Goal: Task Accomplishment & Management: Manage account settings

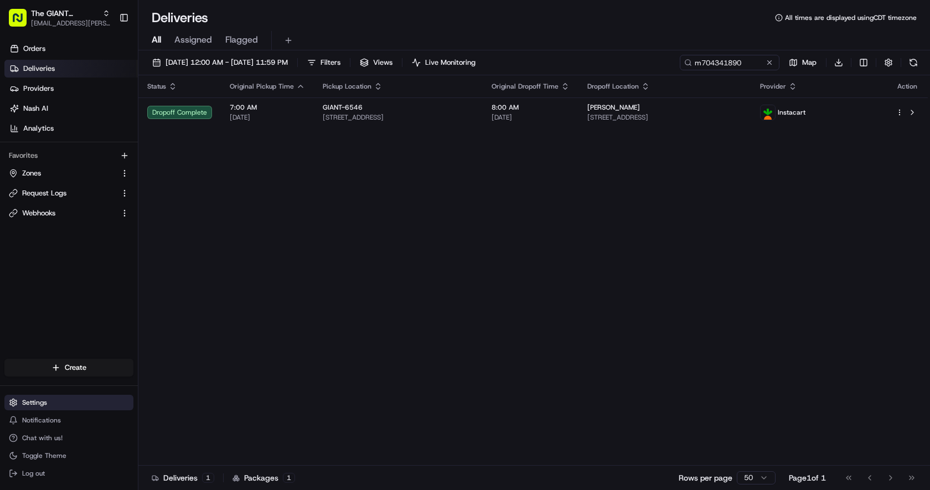
click at [52, 401] on button "Settings" at bounding box center [68, 403] width 129 height 16
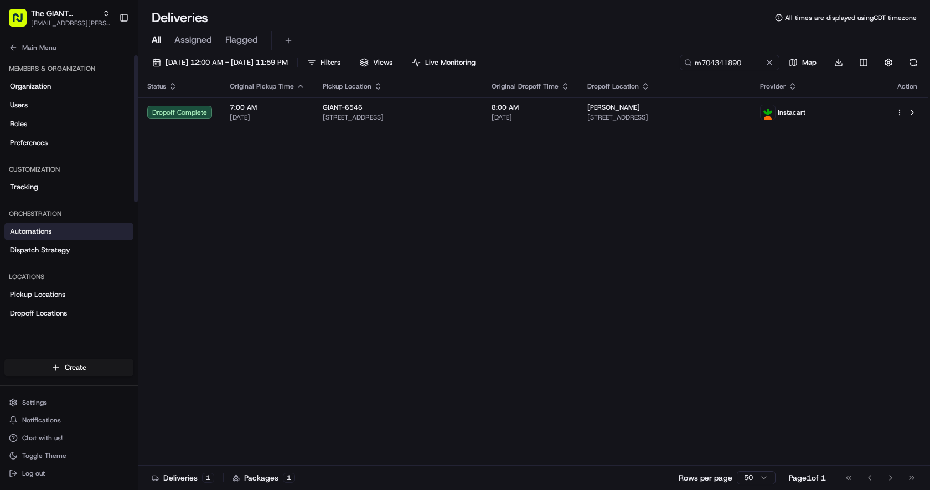
click at [57, 232] on link "Automations" at bounding box center [68, 232] width 129 height 18
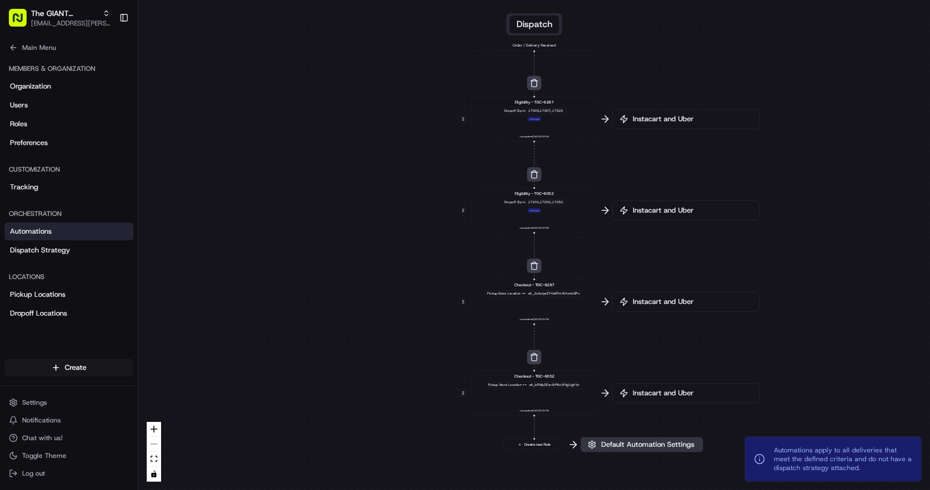
click at [650, 446] on span "Default Automation Settings" at bounding box center [647, 445] width 97 height 10
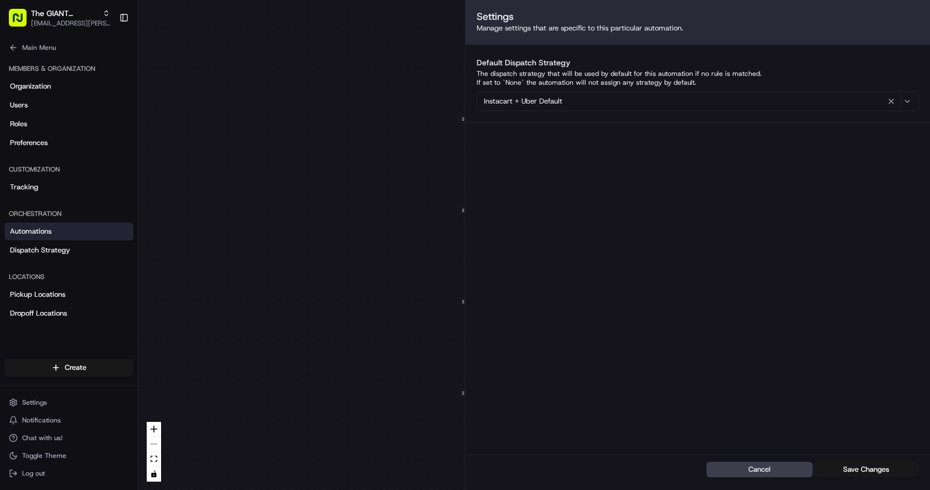
click at [275, 153] on div "0 0 0 0 0 Order / Delivery Received Eligibility - TGC-6267 Dropoff Zip in 17303…" at bounding box center [534, 245] width 792 height 490
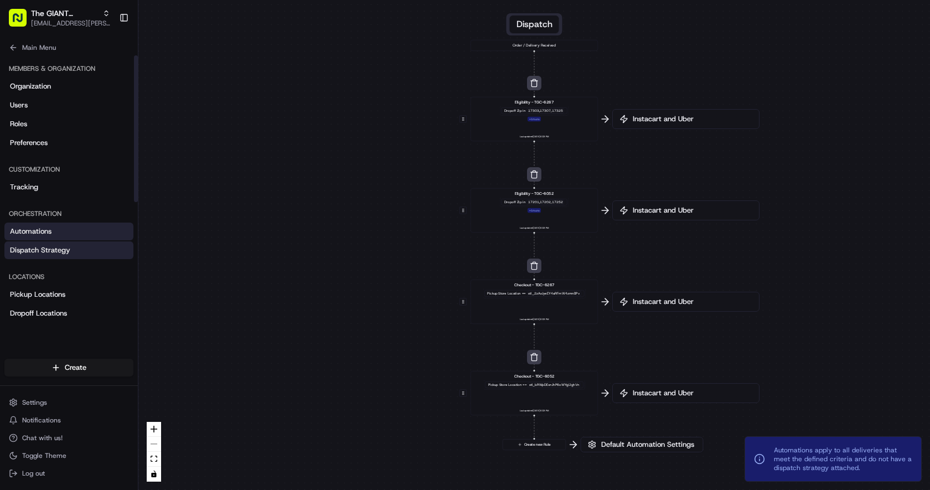
click at [48, 254] on span "Dispatch Strategy" at bounding box center [40, 250] width 60 height 10
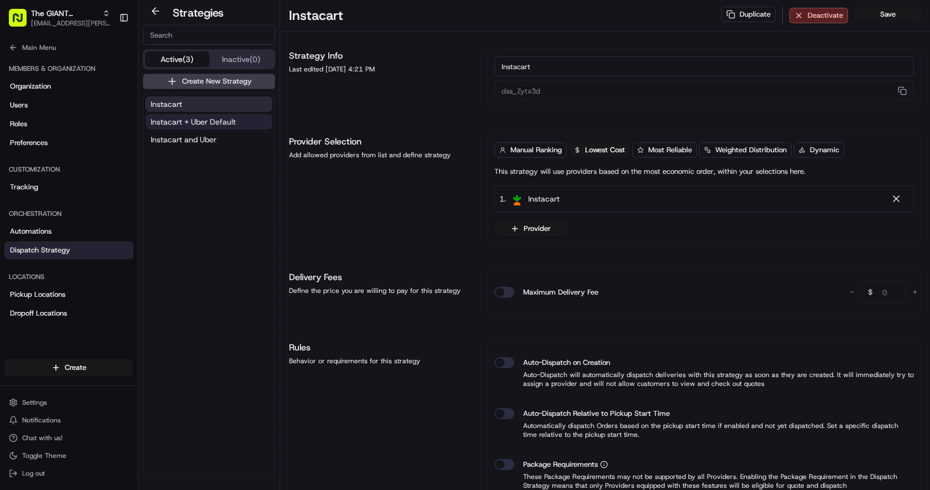
click at [184, 123] on span "Instacart + Uber Default" at bounding box center [193, 121] width 85 height 11
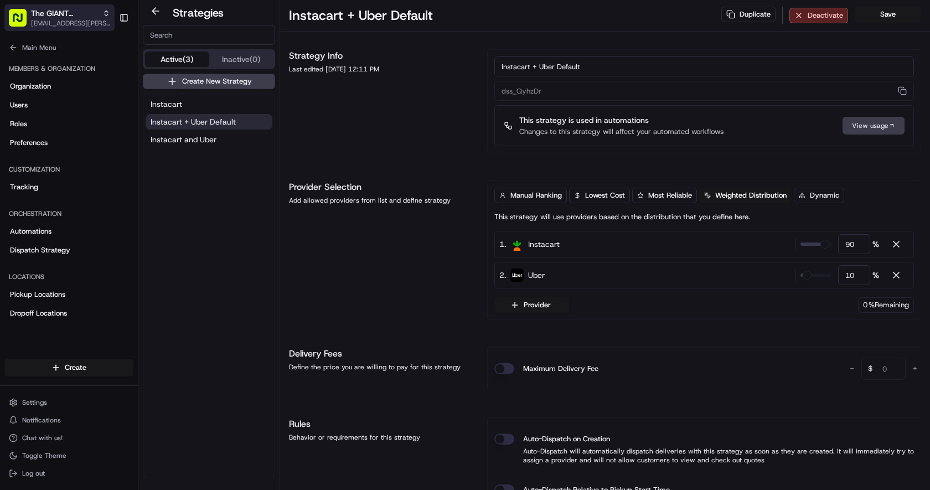
click at [63, 13] on span "The GIANT Company" at bounding box center [64, 13] width 67 height 11
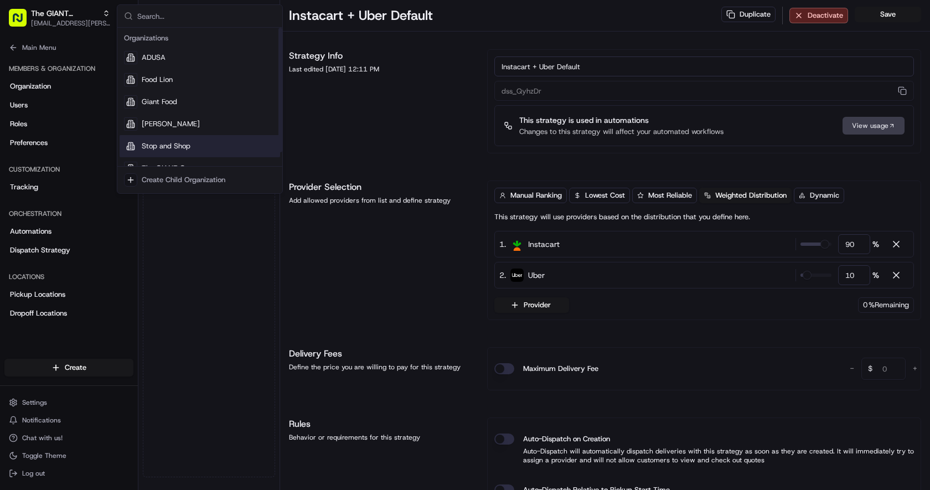
click at [188, 146] on span "Stop and Shop" at bounding box center [166, 146] width 49 height 10
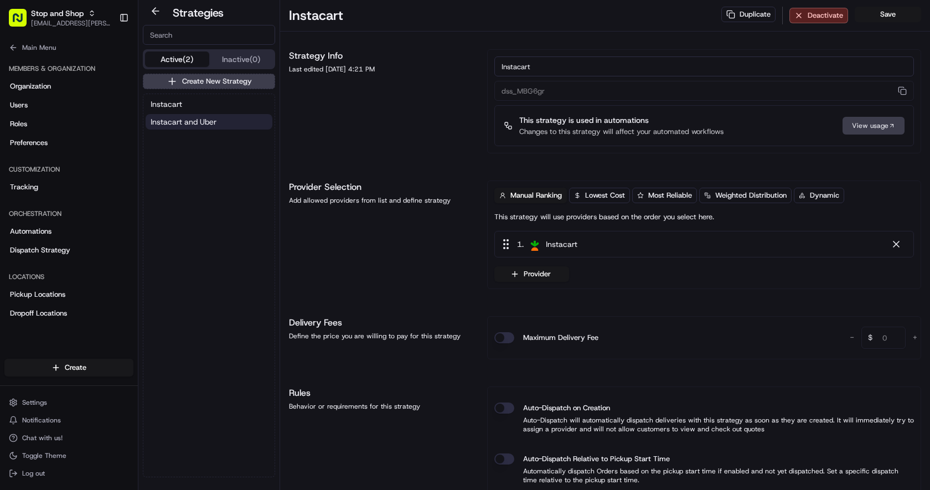
click at [197, 121] on span "Instacart and Uber" at bounding box center [184, 121] width 66 height 11
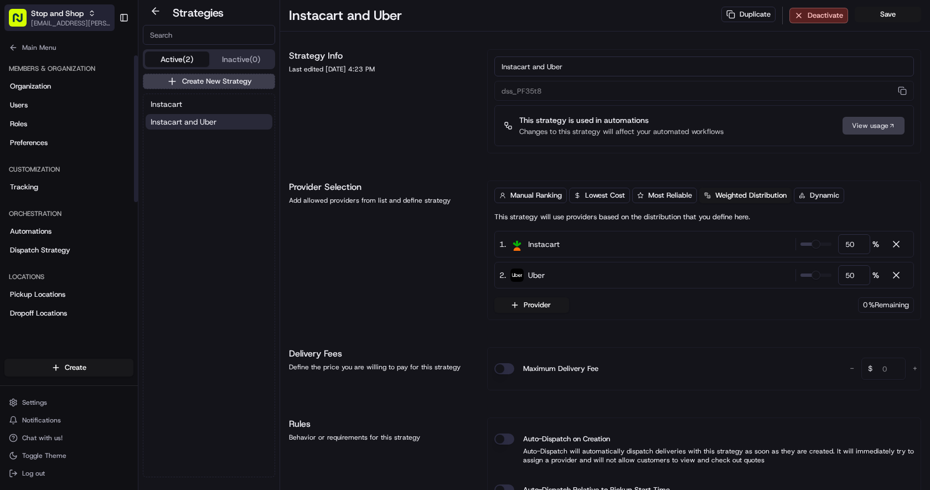
click at [59, 18] on span "Stop and Shop" at bounding box center [57, 13] width 53 height 11
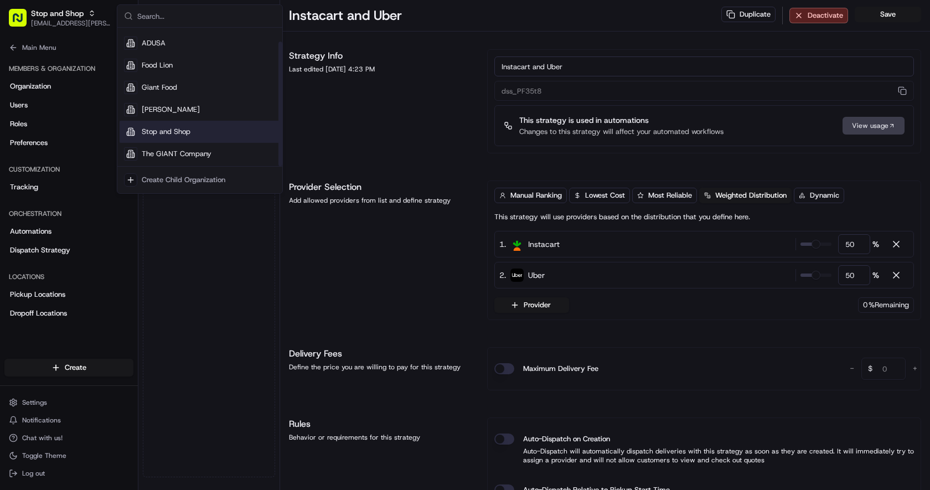
scroll to position [16, 0]
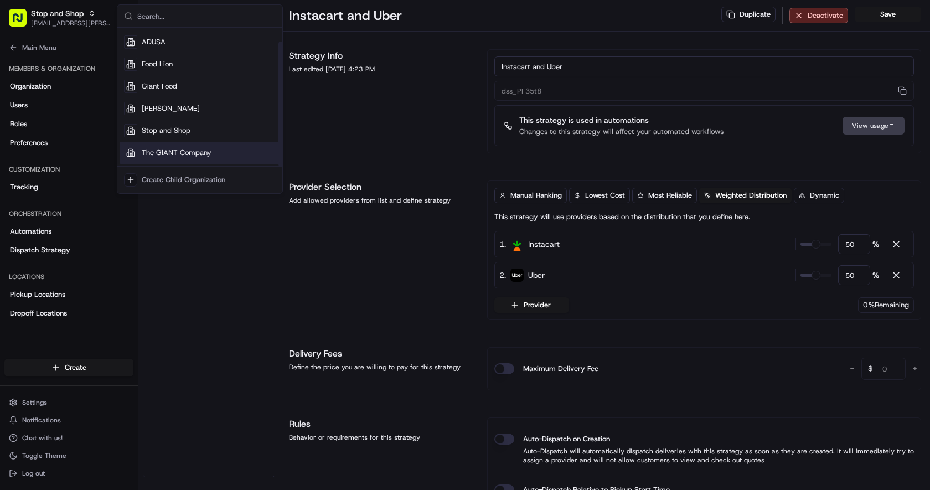
click at [197, 149] on span "The GIANT Company" at bounding box center [177, 153] width 70 height 10
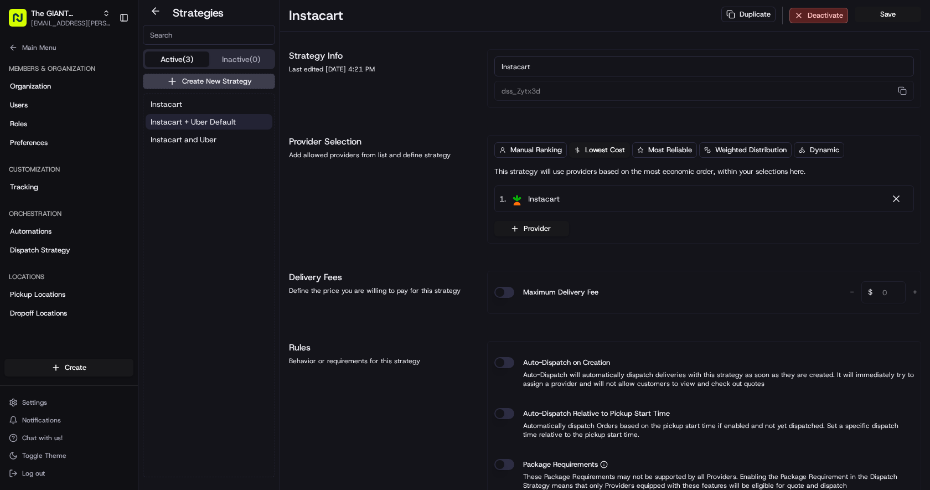
click at [212, 117] on span "Instacart + Uber Default" at bounding box center [193, 121] width 85 height 11
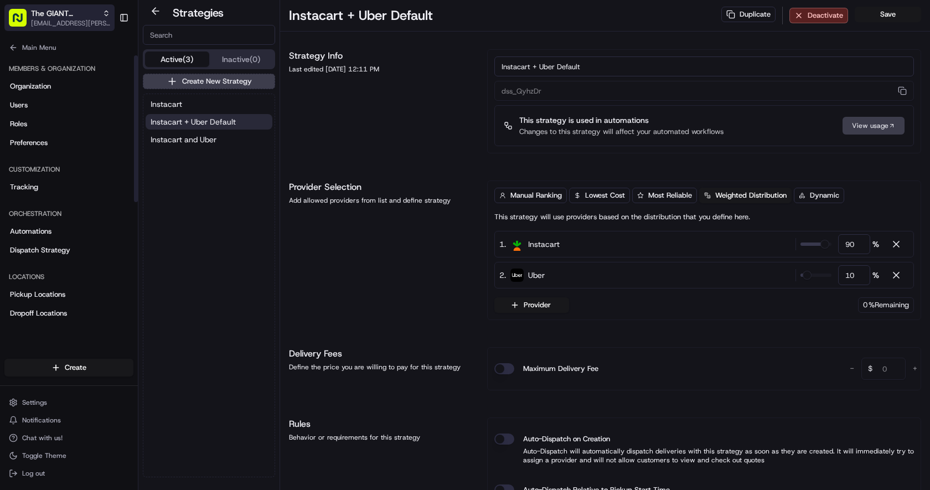
click at [70, 9] on span "The GIANT Company" at bounding box center [64, 13] width 67 height 11
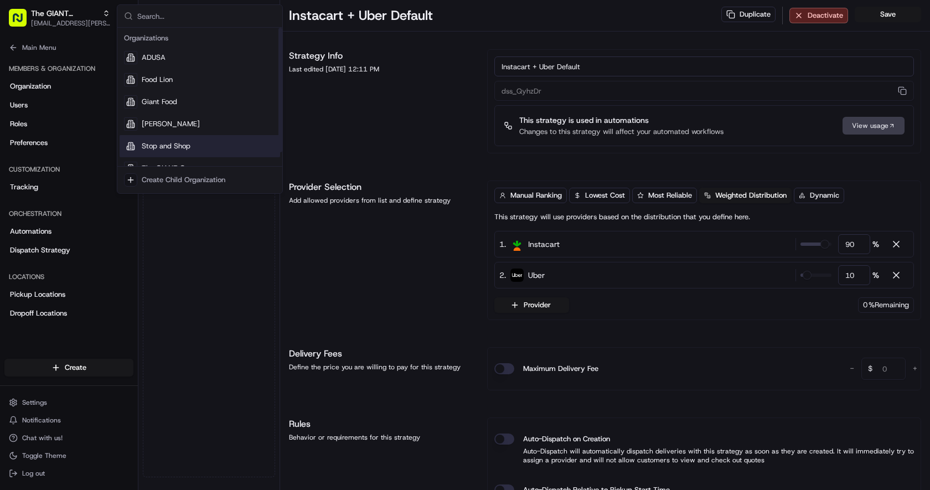
click at [182, 146] on span "Stop and Shop" at bounding box center [166, 146] width 49 height 10
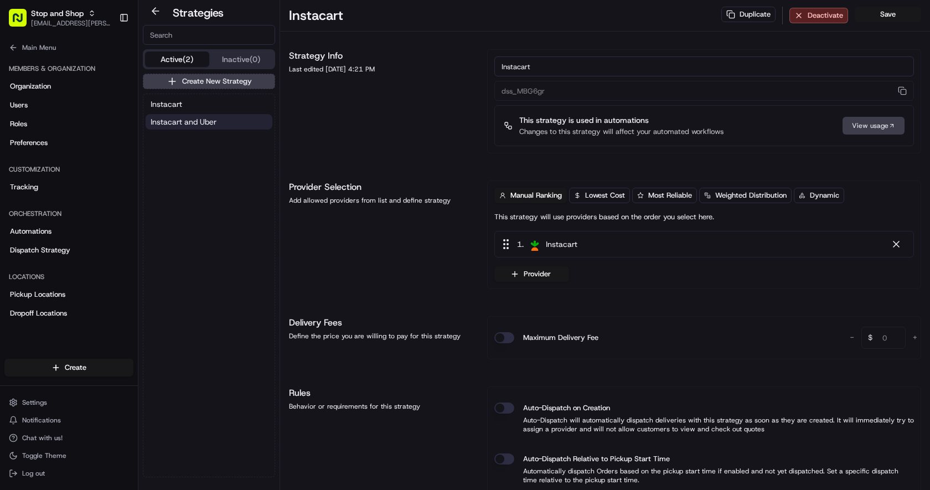
click at [187, 122] on span "Instacart and Uber" at bounding box center [184, 121] width 66 height 11
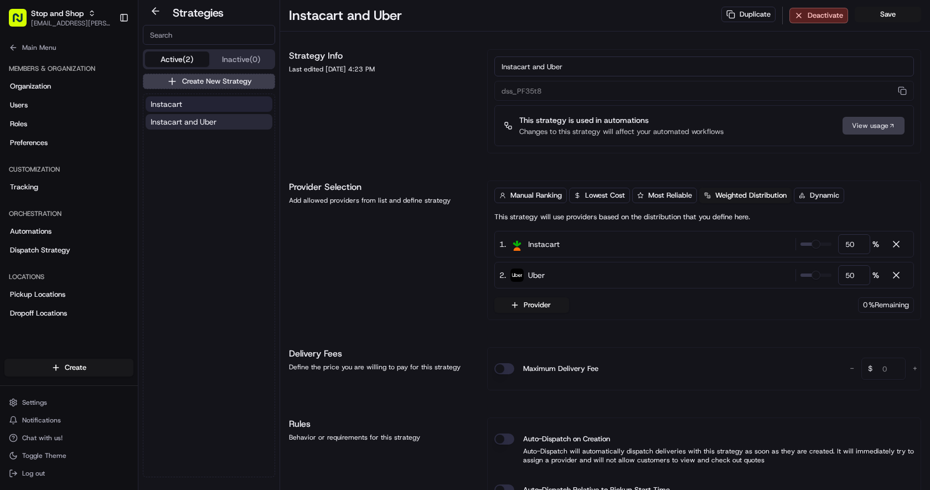
click at [186, 99] on button "Instacart" at bounding box center [209, 104] width 127 height 16
type input "dss_MBG6gr"
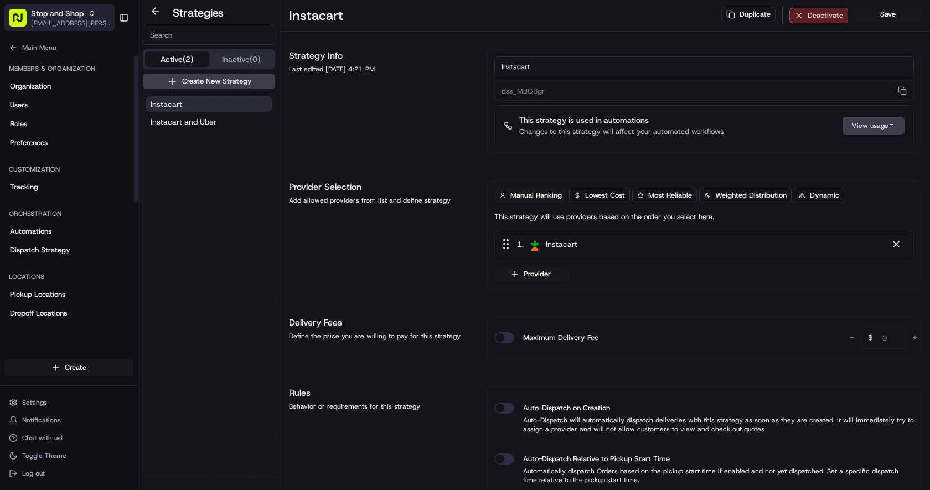
click at [81, 20] on span "[EMAIL_ADDRESS][PERSON_NAME][DOMAIN_NAME]" at bounding box center [70, 23] width 79 height 9
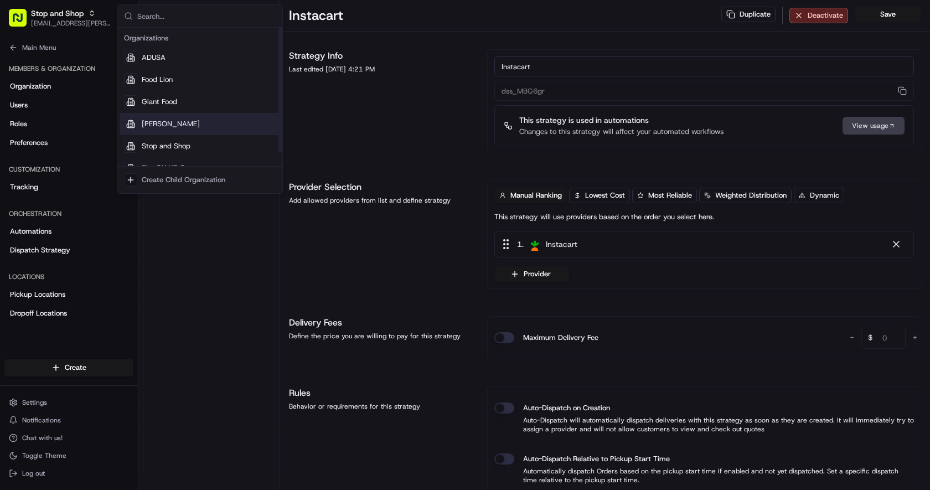
click at [198, 127] on div "[PERSON_NAME]" at bounding box center [200, 124] width 161 height 22
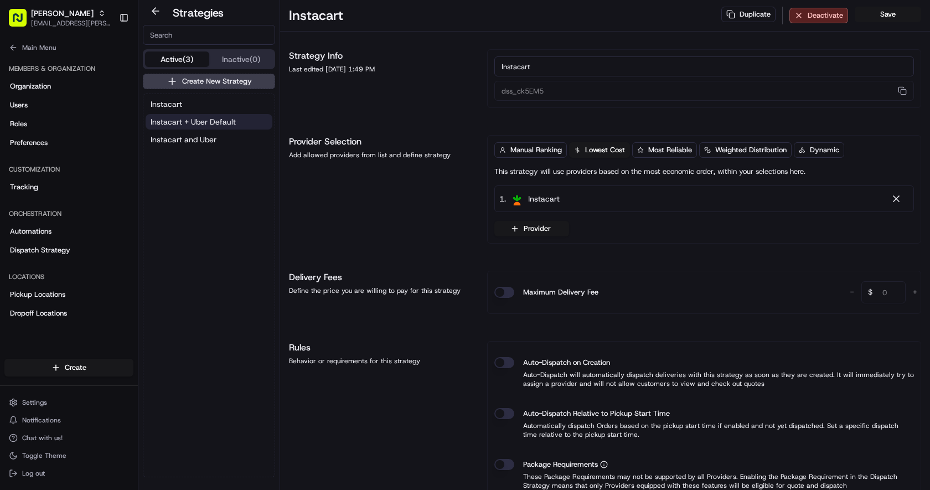
click at [207, 121] on span "Instacart + Uber Default" at bounding box center [193, 121] width 85 height 11
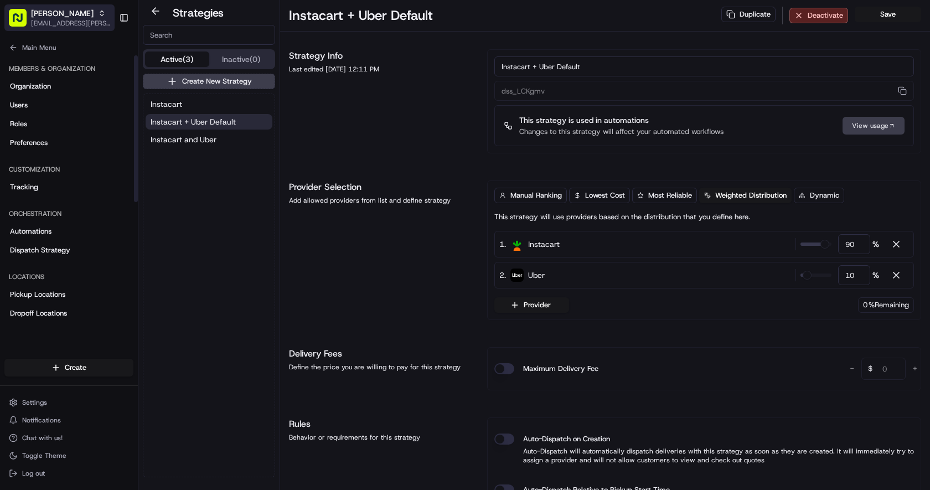
click at [72, 16] on div "[PERSON_NAME]" at bounding box center [70, 13] width 79 height 11
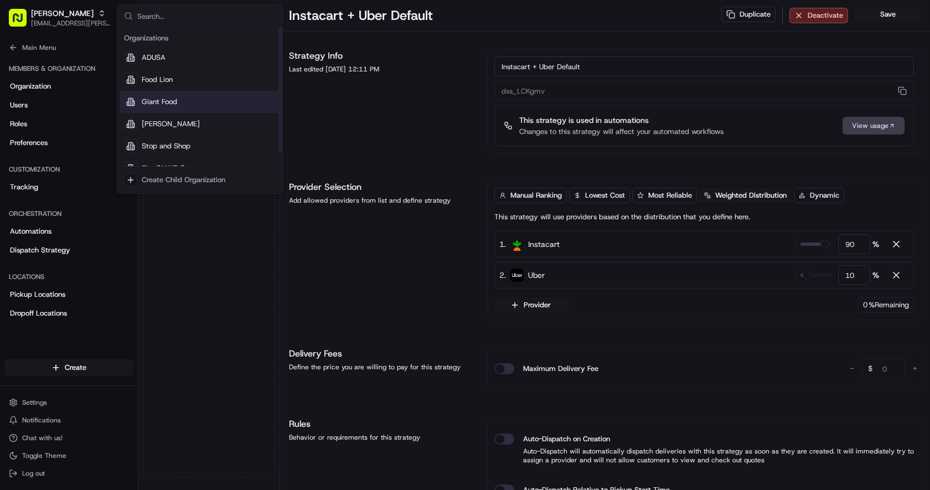
click at [184, 96] on div "Giant Food" at bounding box center [200, 102] width 161 height 22
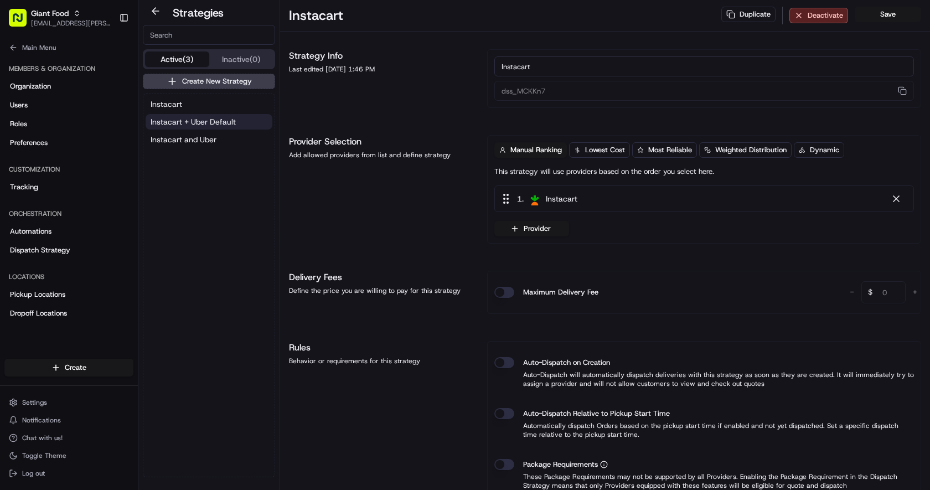
click at [204, 120] on span "Instacart + Uber Default" at bounding box center [193, 121] width 85 height 11
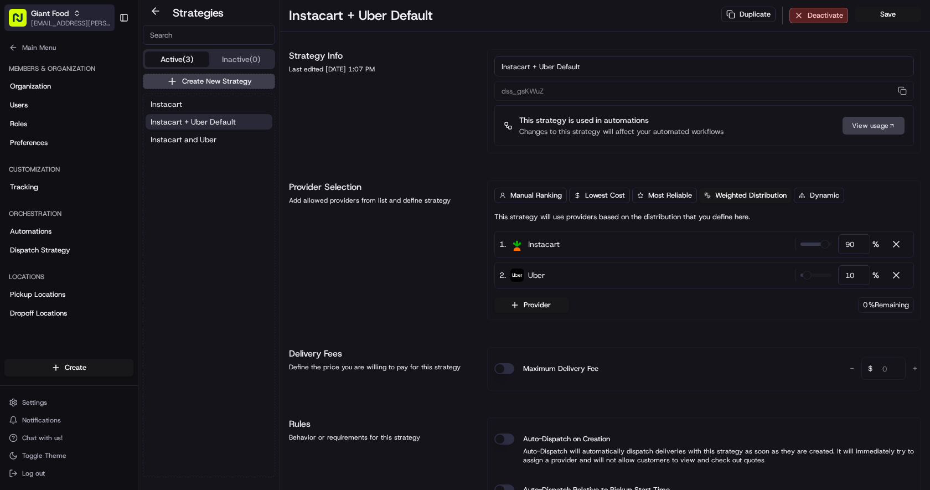
click at [52, 16] on span "Giant Food" at bounding box center [50, 13] width 38 height 11
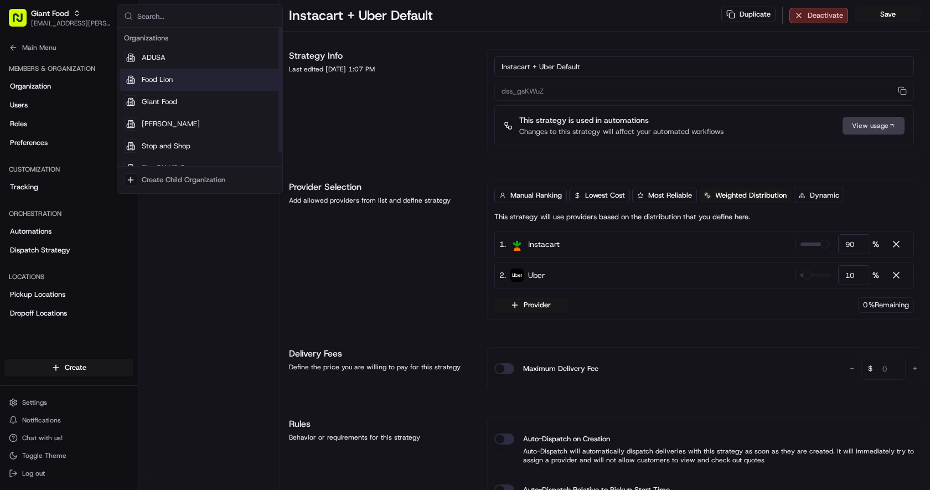
click at [179, 82] on div "Food Lion" at bounding box center [200, 80] width 161 height 22
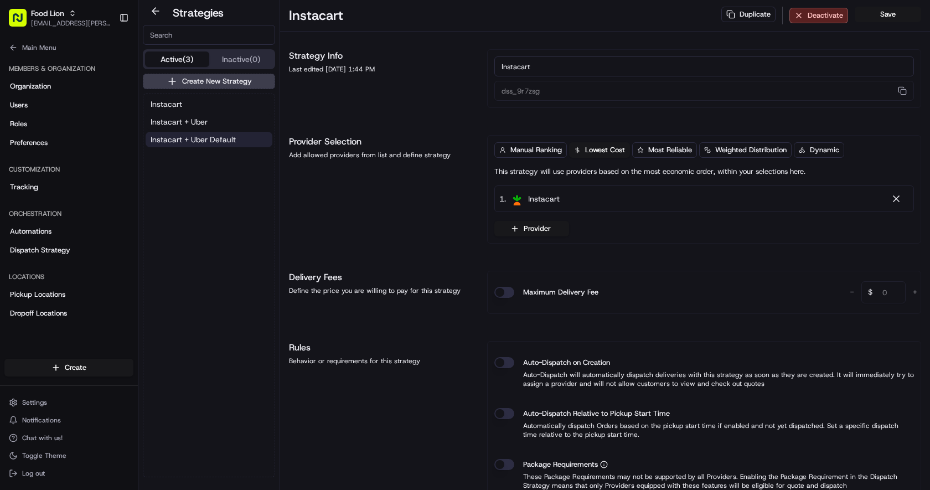
click at [200, 138] on span "Instacart + Uber Default" at bounding box center [193, 139] width 85 height 11
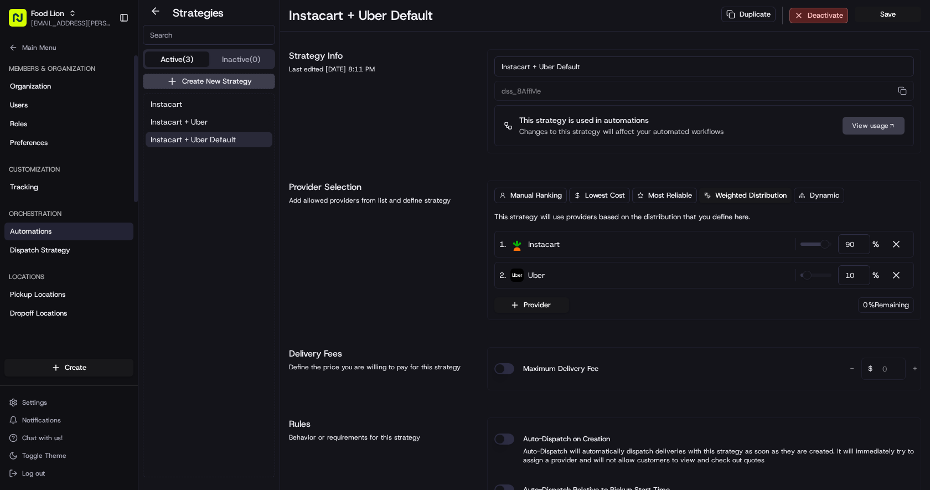
click at [50, 232] on span "Automations" at bounding box center [31, 232] width 42 height 10
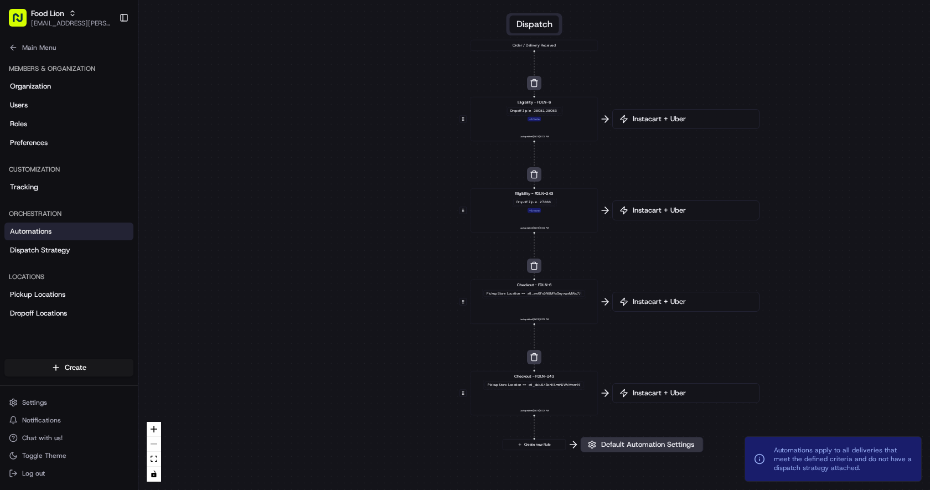
click at [618, 446] on span "Default Automation Settings" at bounding box center [647, 445] width 97 height 10
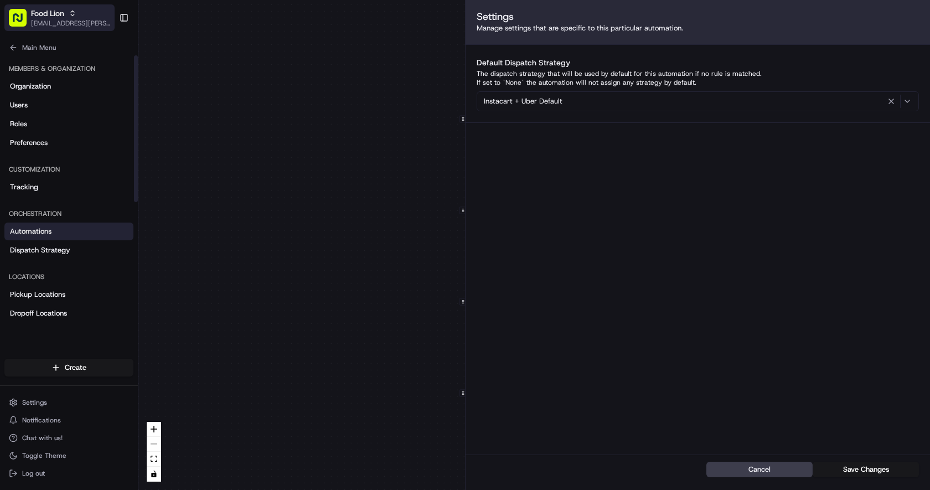
click at [43, 13] on span "Food Lion" at bounding box center [47, 13] width 33 height 11
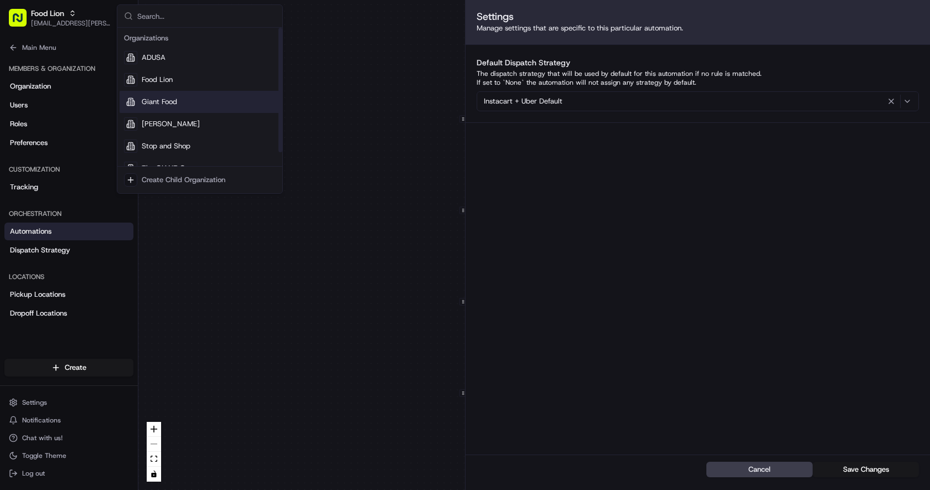
click at [169, 100] on span "Giant Food" at bounding box center [159, 102] width 35 height 10
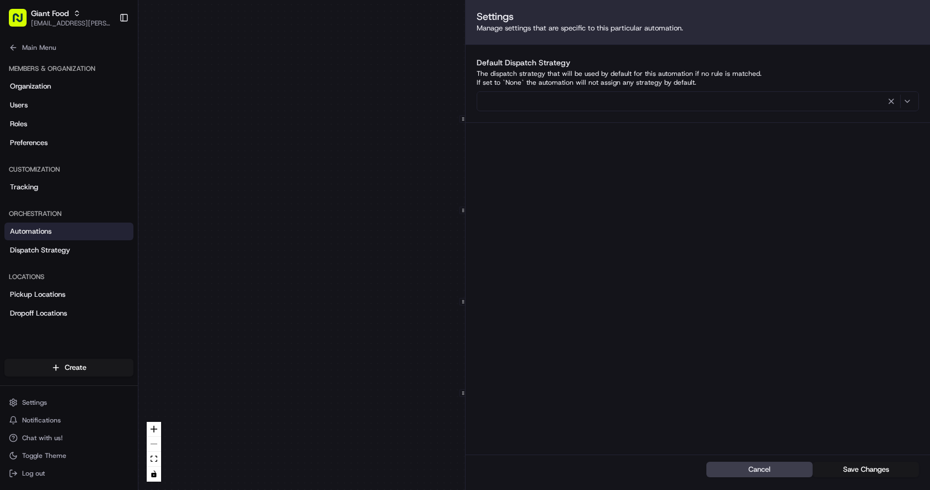
click at [348, 191] on div "0 0 0 0 0 Order / Delivery Received Eligibility - GNTL-194 Dropoff Zip in 21401…" at bounding box center [534, 245] width 792 height 490
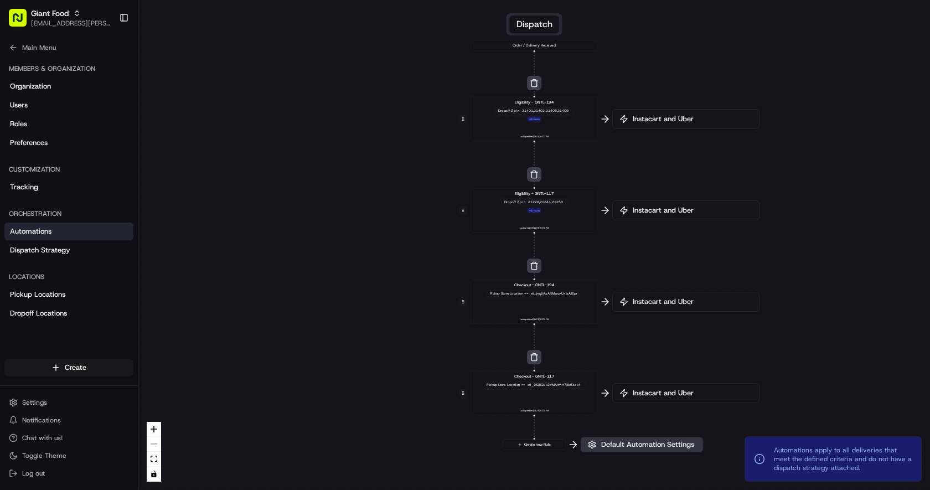
click at [659, 449] on span "Default Automation Settings" at bounding box center [647, 445] width 97 height 10
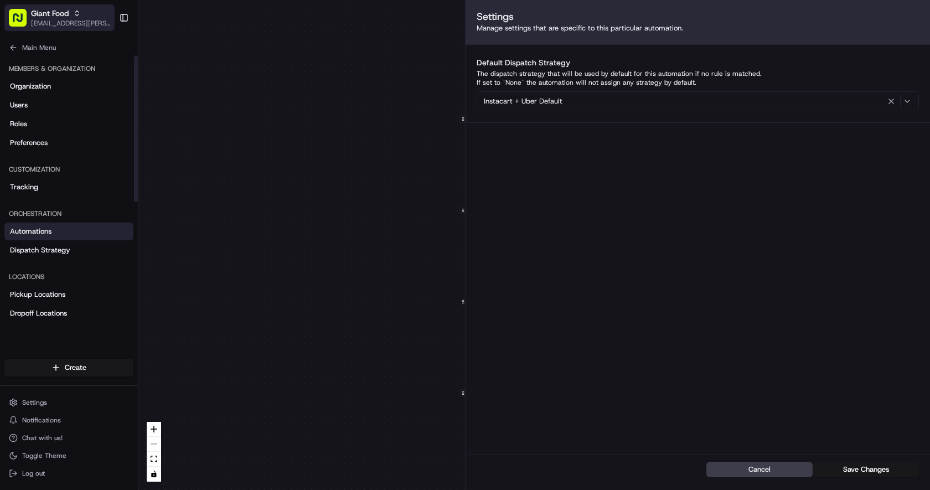
click at [51, 19] on span "[EMAIL_ADDRESS][PERSON_NAME][DOMAIN_NAME]" at bounding box center [70, 23] width 79 height 9
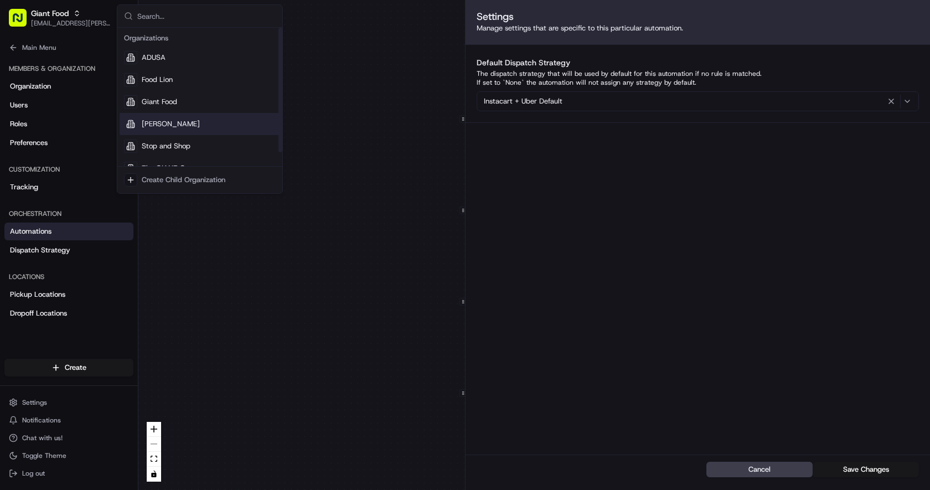
click at [166, 125] on span "[PERSON_NAME]" at bounding box center [171, 124] width 58 height 10
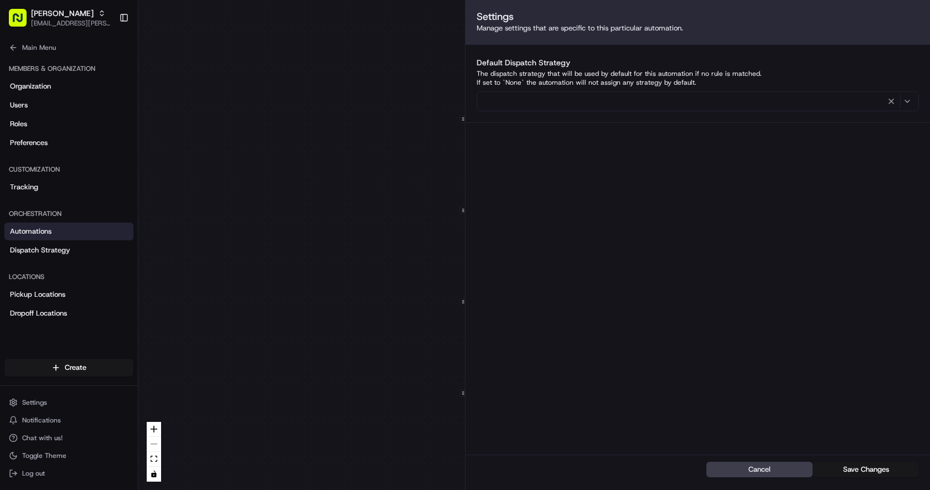
click at [366, 227] on div "0 0 0 0 0 Order / Delivery Received Eligibility - MRTN-6104 Dropoff Zip in 2171…" at bounding box center [534, 245] width 792 height 490
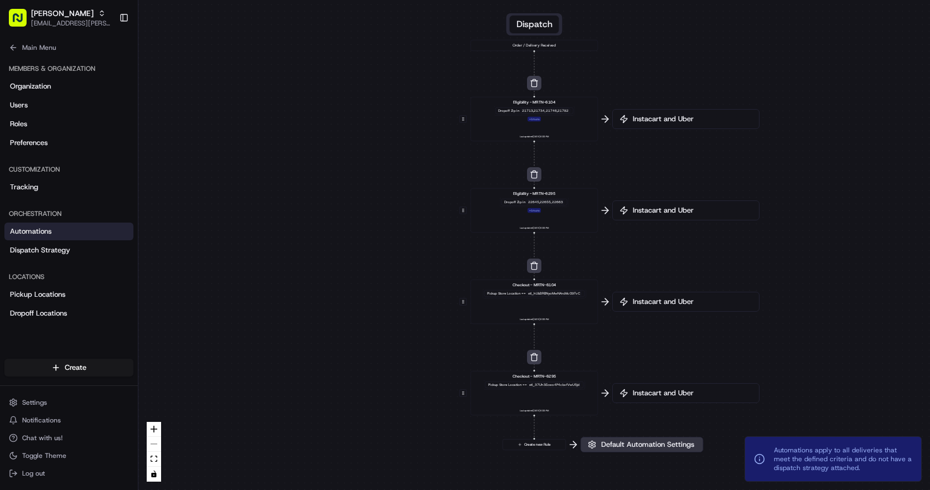
click at [635, 443] on span "Default Automation Settings" at bounding box center [647, 445] width 97 height 10
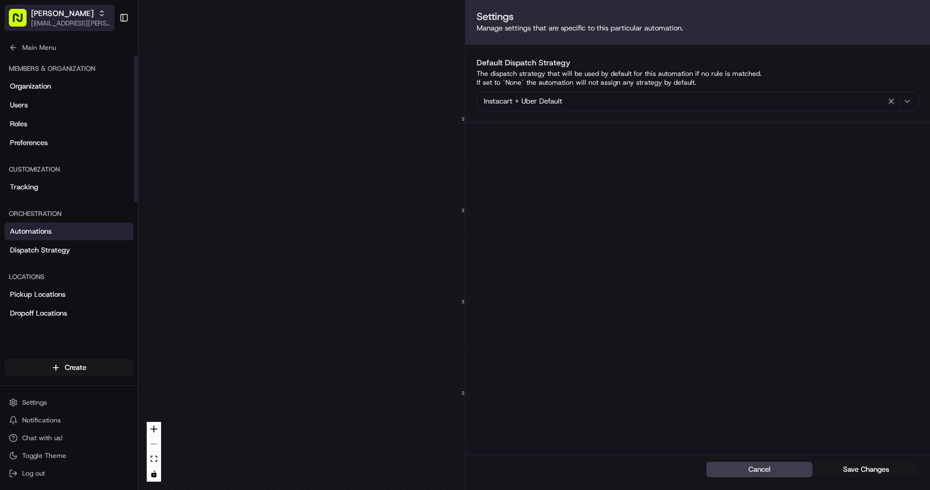
click at [53, 18] on span "[PERSON_NAME]" at bounding box center [62, 13] width 63 height 11
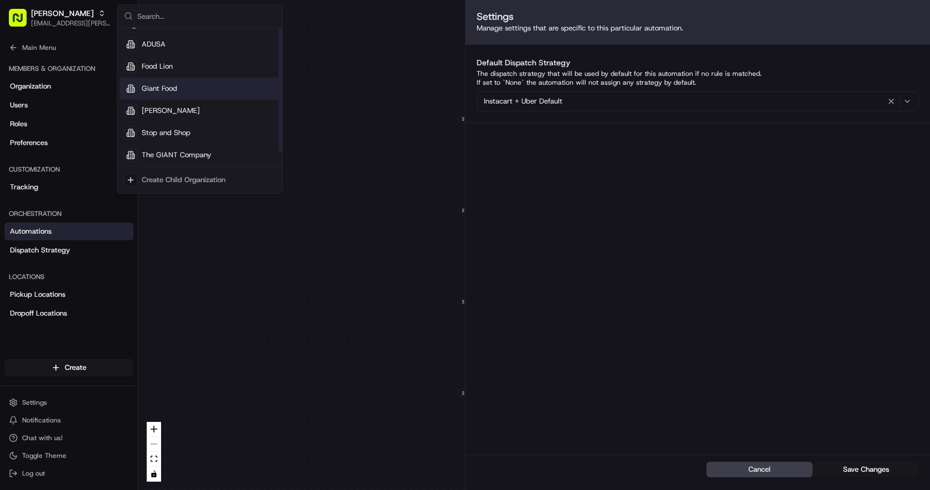
scroll to position [16, 0]
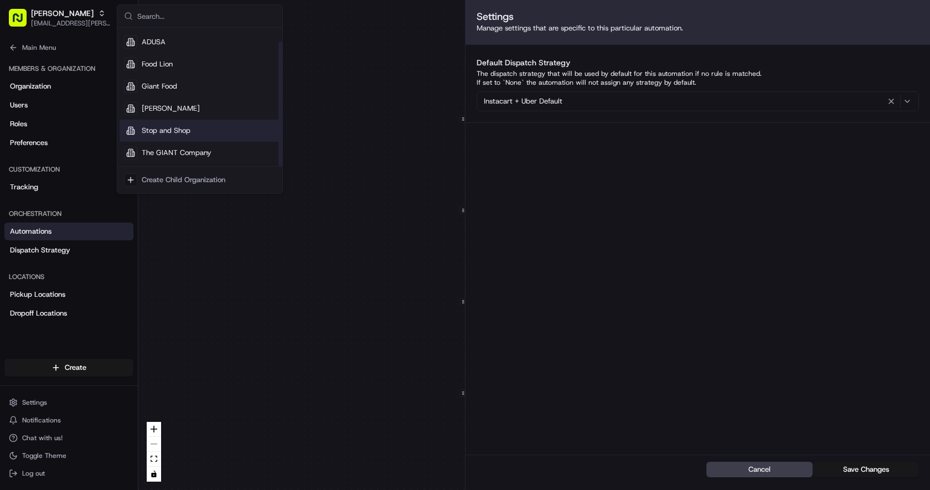
click at [189, 133] on span "Stop and Shop" at bounding box center [166, 131] width 49 height 10
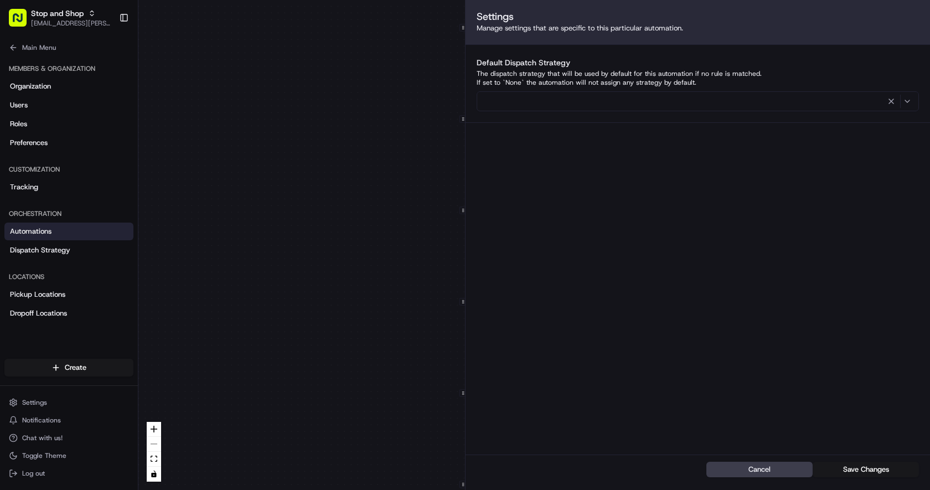
click at [259, 226] on div "0 0 0 0 0 0 0 Order / Delivery Received Eligibility - STSH-2571 Dropoff Zip in …" at bounding box center [534, 245] width 792 height 490
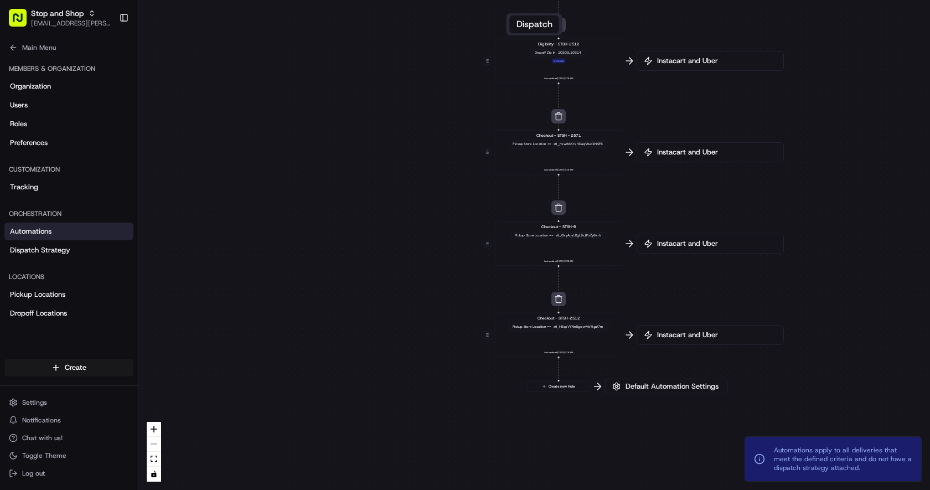
drag, startPoint x: 232, startPoint y: 245, endPoint x: 297, endPoint y: 126, distance: 136.1
click at [256, 95] on div "0 0 0 0 0 0 0 Order / Delivery Received Eligibility - STSH-2571 Dropoff Zip in …" at bounding box center [534, 245] width 792 height 490
click at [654, 385] on span "Default Automation Settings" at bounding box center [672, 387] width 97 height 10
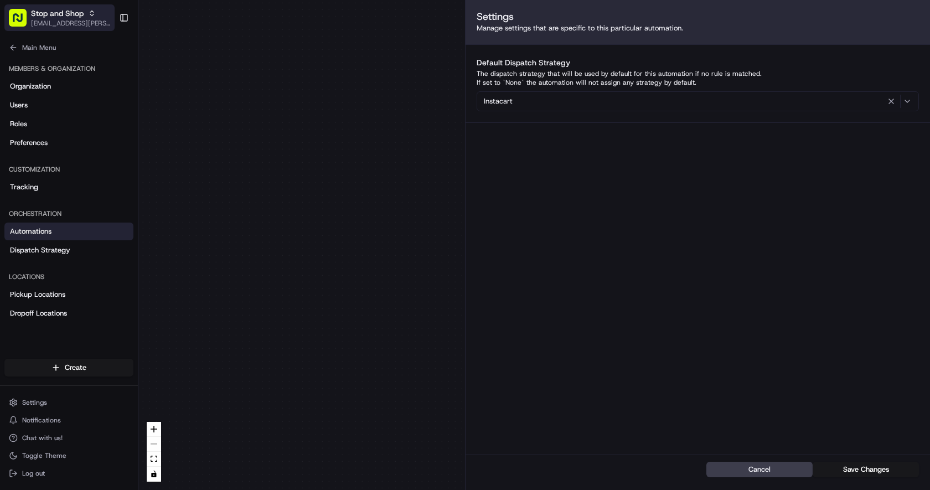
click at [54, 14] on span "Stop and Shop" at bounding box center [57, 13] width 53 height 11
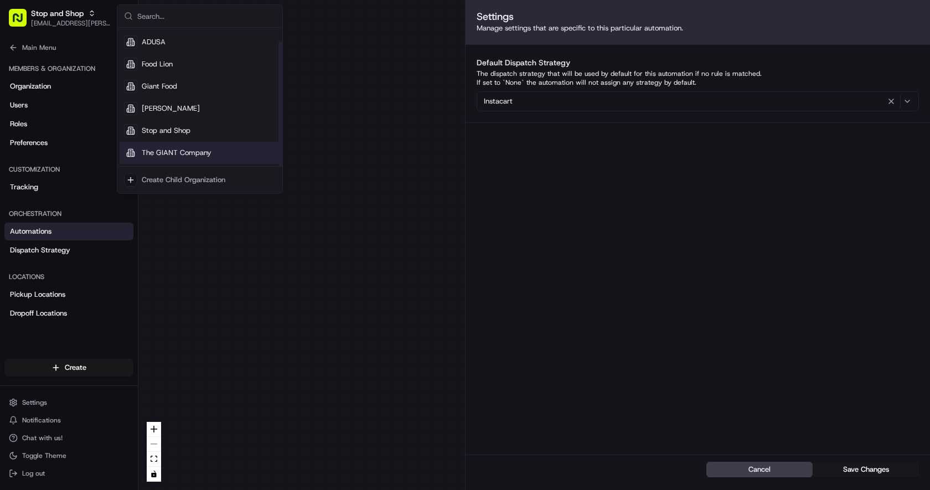
click at [181, 155] on span "The GIANT Company" at bounding box center [177, 153] width 70 height 10
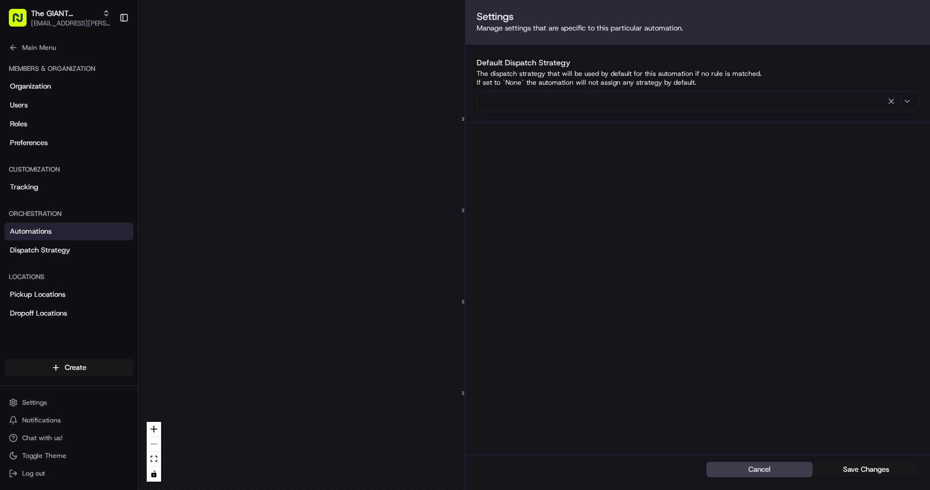
click at [328, 256] on div "0 0 0 0 0 Order / Delivery Received Eligibility - TGC-6267 Dropoff Zip in 17303…" at bounding box center [534, 245] width 792 height 490
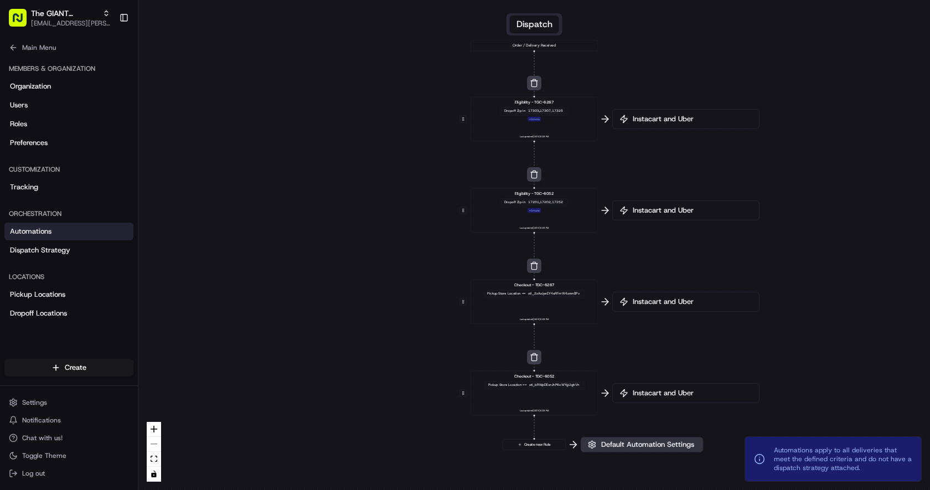
click at [623, 450] on button "Default Automation Settings" at bounding box center [642, 445] width 123 height 16
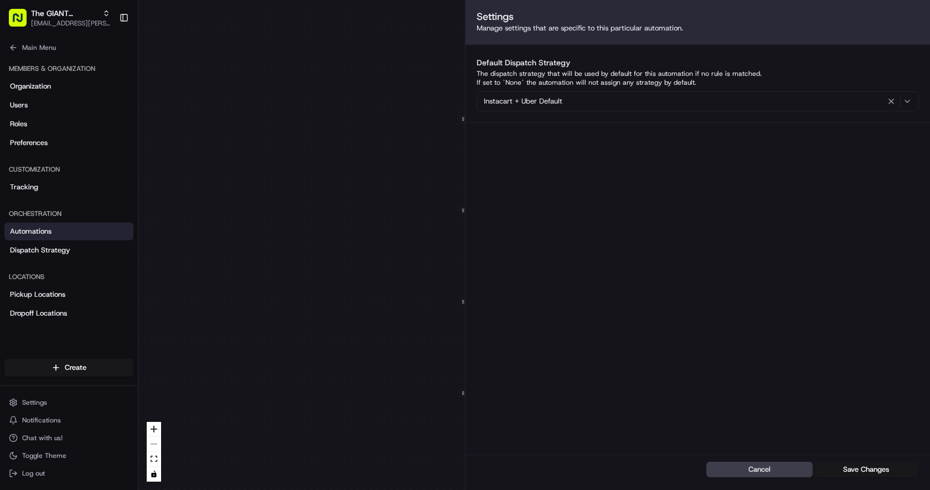
click at [351, 205] on div "0 0 0 0 0 Order / Delivery Received Eligibility - TGC-6267 Dropoff Zip in 17303…" at bounding box center [534, 245] width 792 height 490
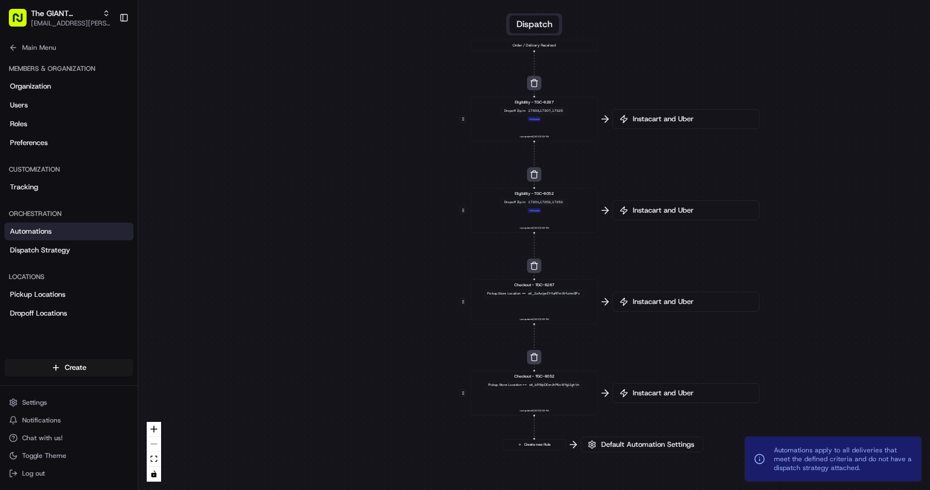
click at [280, 204] on div "0 0 0 0 0 Order / Delivery Received Eligibility - TGC-6267 Dropoff Zip in 17303…" at bounding box center [534, 245] width 792 height 490
